Goal: Task Accomplishment & Management: Manage account settings

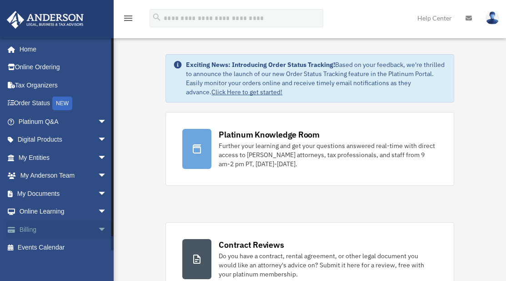
click at [49, 230] on link "Billing arrow_drop_down" at bounding box center [63, 229] width 114 height 18
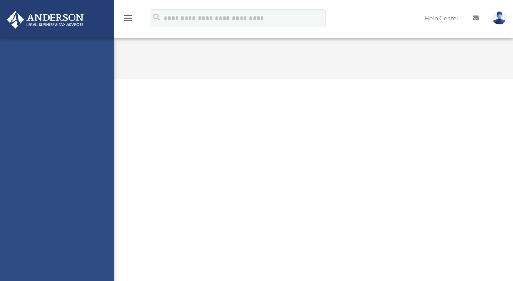
click at [493, 17] on img at bounding box center [500, 17] width 14 height 13
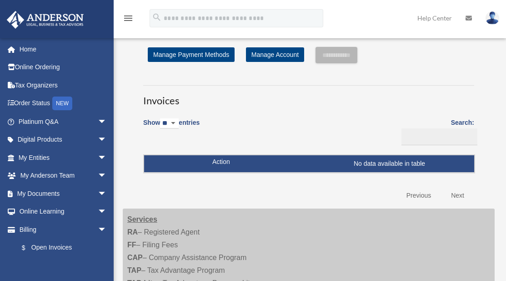
click at [493, 17] on img at bounding box center [493, 17] width 14 height 13
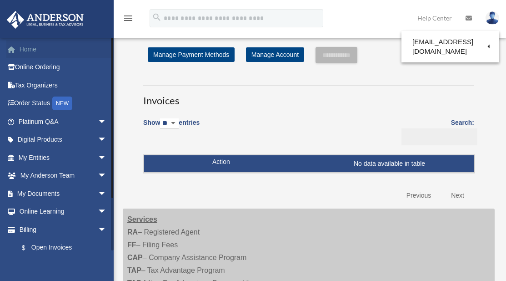
click at [34, 46] on link "Home" at bounding box center [63, 49] width 114 height 18
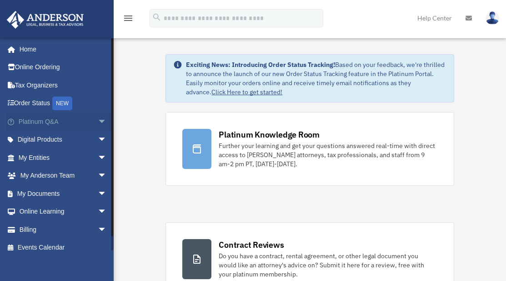
click at [98, 121] on span "arrow_drop_down" at bounding box center [107, 121] width 18 height 19
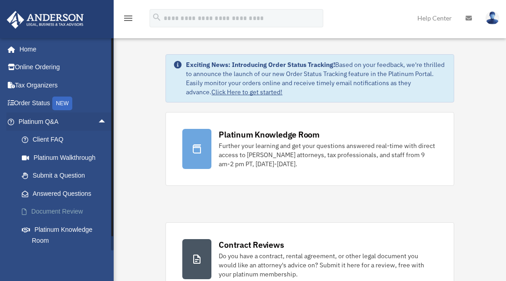
click at [62, 210] on link "Document Review" at bounding box center [67, 211] width 108 height 18
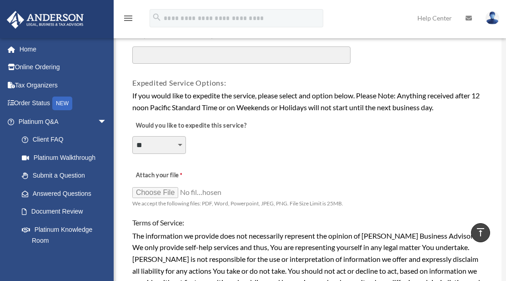
scroll to position [614, 0]
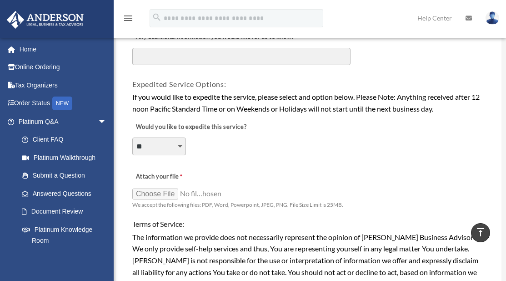
click at [314, 140] on div "**********" at bounding box center [308, 141] width 355 height 50
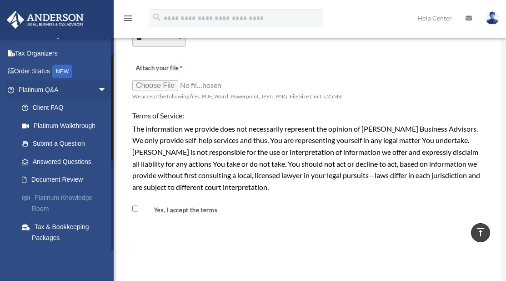
scroll to position [31, 0]
click at [84, 92] on link "Platinum Q&A arrow_drop_down" at bounding box center [63, 90] width 114 height 18
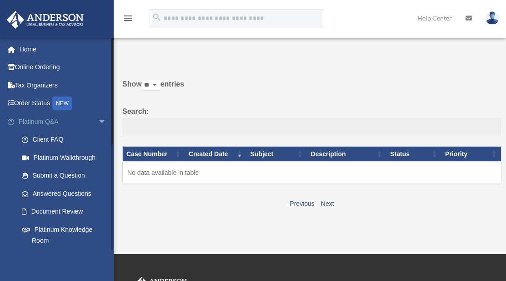
click at [98, 121] on span "arrow_drop_down" at bounding box center [107, 121] width 18 height 19
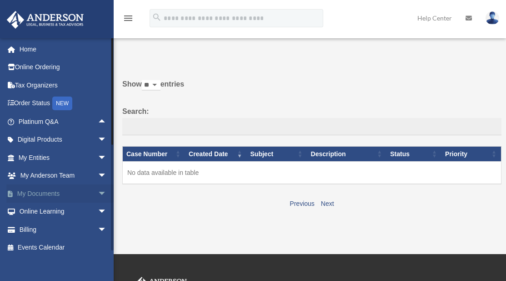
click at [98, 195] on span "arrow_drop_down" at bounding box center [107, 193] width 18 height 19
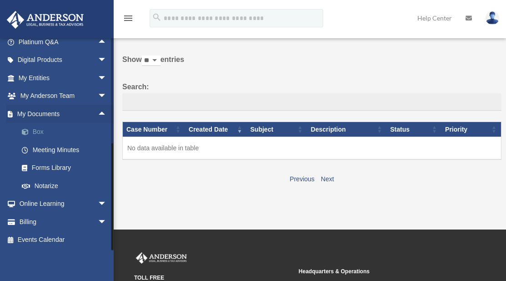
scroll to position [77, 0]
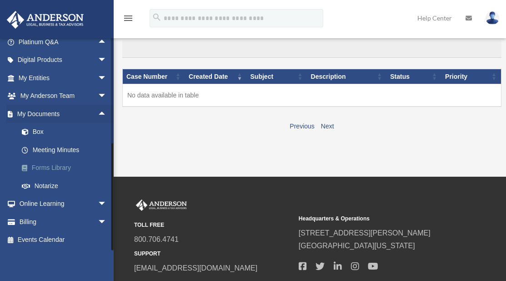
click at [67, 166] on link "Forms Library" at bounding box center [67, 168] width 108 height 18
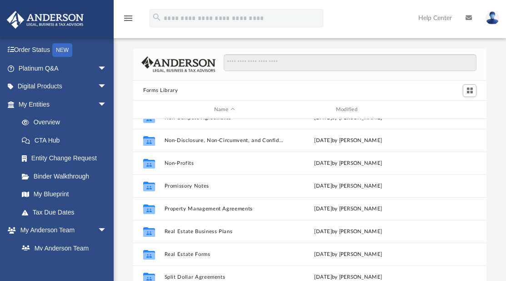
scroll to position [494, 0]
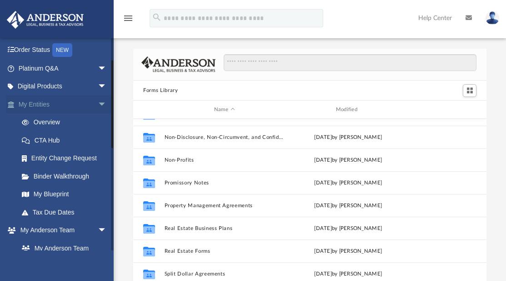
click at [98, 102] on span "arrow_drop_down" at bounding box center [107, 104] width 18 height 19
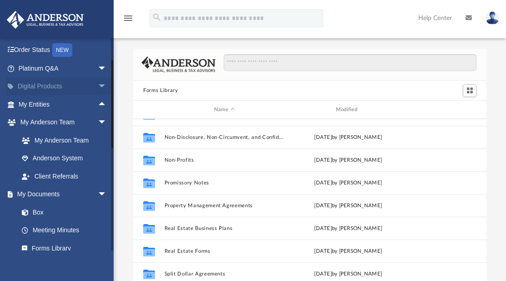
click at [98, 87] on span "arrow_drop_down" at bounding box center [107, 86] width 18 height 19
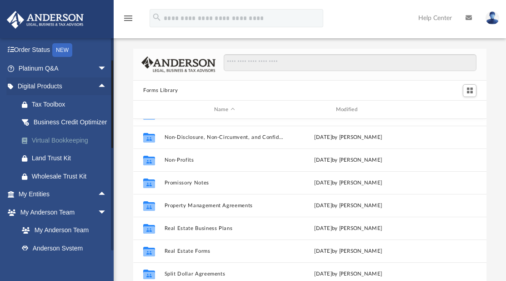
click at [64, 146] on div "Virtual Bookkeeping" at bounding box center [70, 140] width 77 height 11
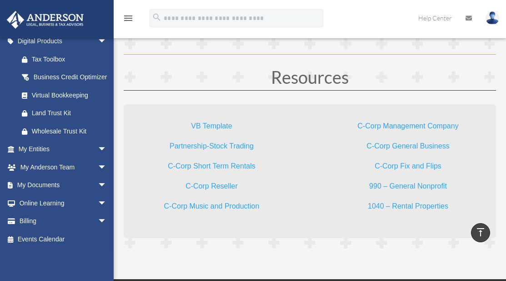
scroll to position [2119, 0]
click at [217, 126] on link "VB Template" at bounding box center [211, 127] width 41 height 12
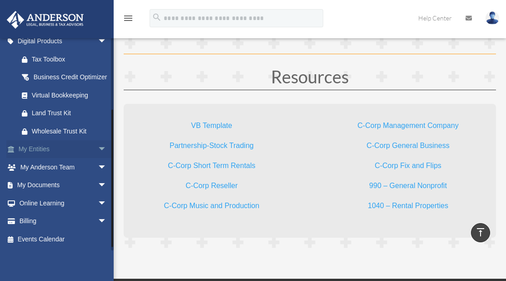
click at [98, 156] on span "arrow_drop_down" at bounding box center [107, 149] width 18 height 19
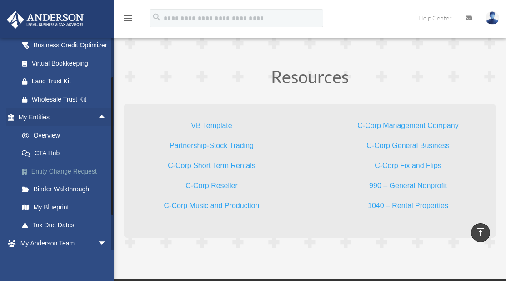
scroll to position [136, 0]
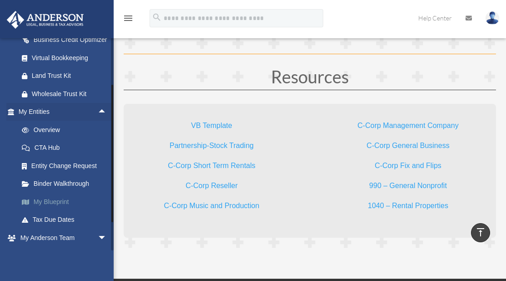
click at [66, 211] on link "My Blueprint" at bounding box center [67, 201] width 108 height 18
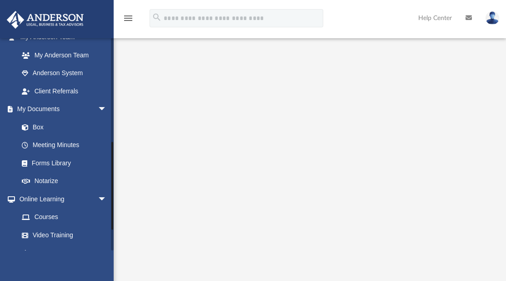
scroll to position [247, 0]
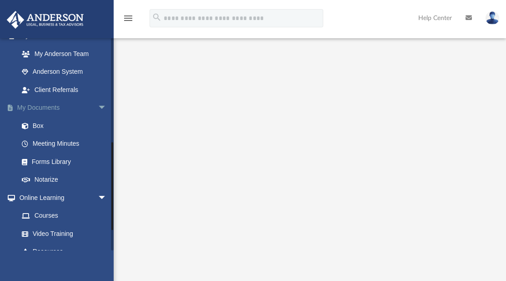
click at [98, 112] on span "arrow_drop_down" at bounding box center [107, 108] width 18 height 19
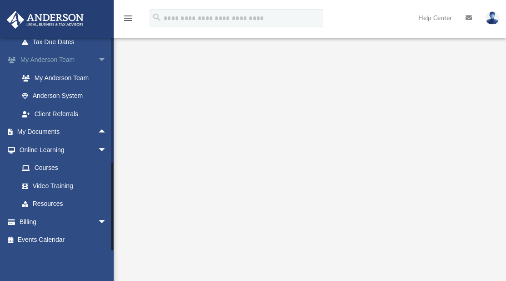
click at [98, 58] on span "arrow_drop_down" at bounding box center [107, 60] width 18 height 19
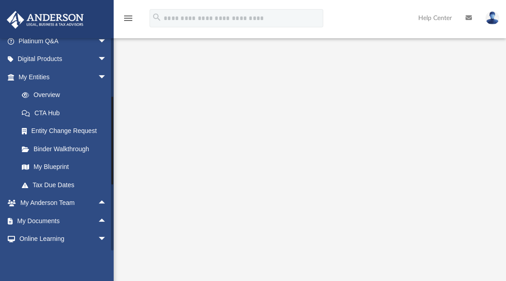
scroll to position [80, 0]
click at [98, 73] on span "arrow_drop_down" at bounding box center [107, 77] width 18 height 19
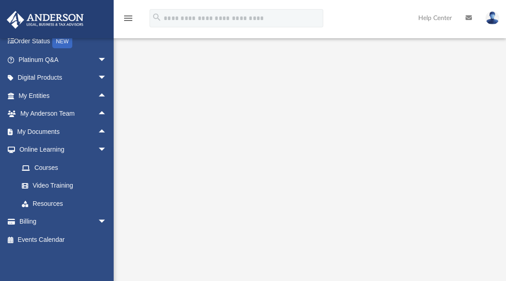
scroll to position [0, 0]
click at [492, 16] on img at bounding box center [493, 17] width 14 height 13
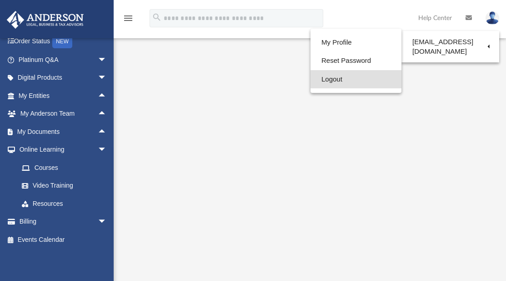
click at [355, 80] on link "Logout" at bounding box center [356, 79] width 91 height 19
